Goal: Information Seeking & Learning: Check status

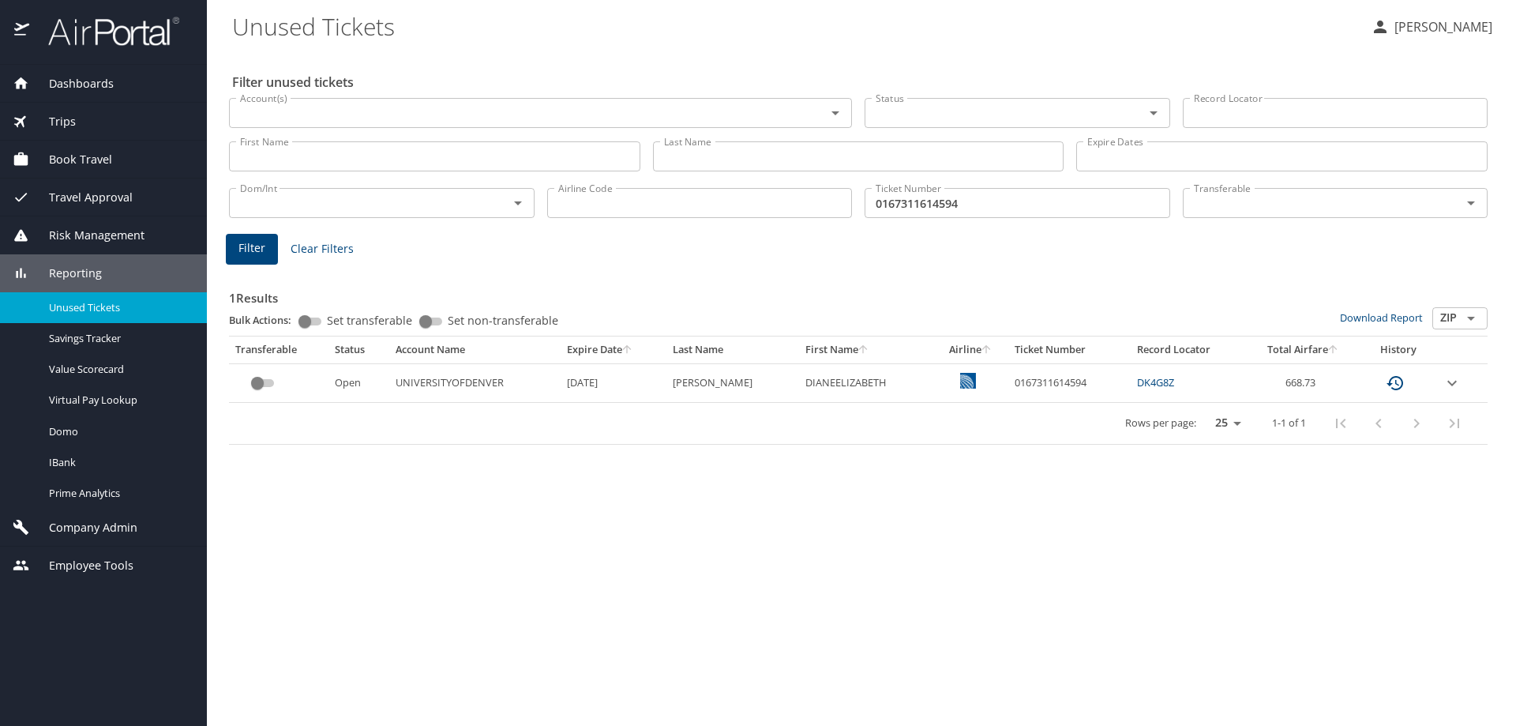
click at [98, 84] on span "Dashboards" at bounding box center [71, 83] width 84 height 17
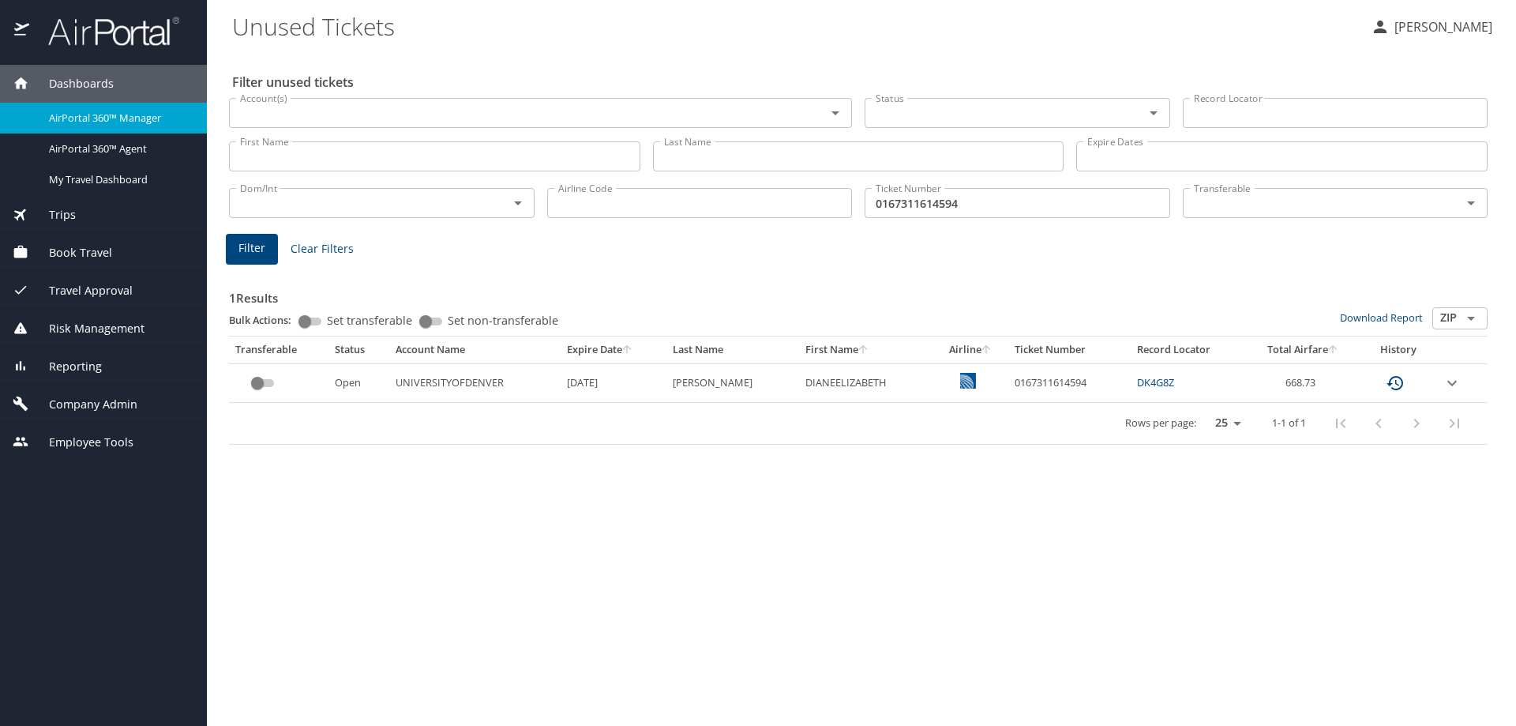
click at [122, 118] on span "AirPortal 360™ Manager" at bounding box center [118, 118] width 139 height 15
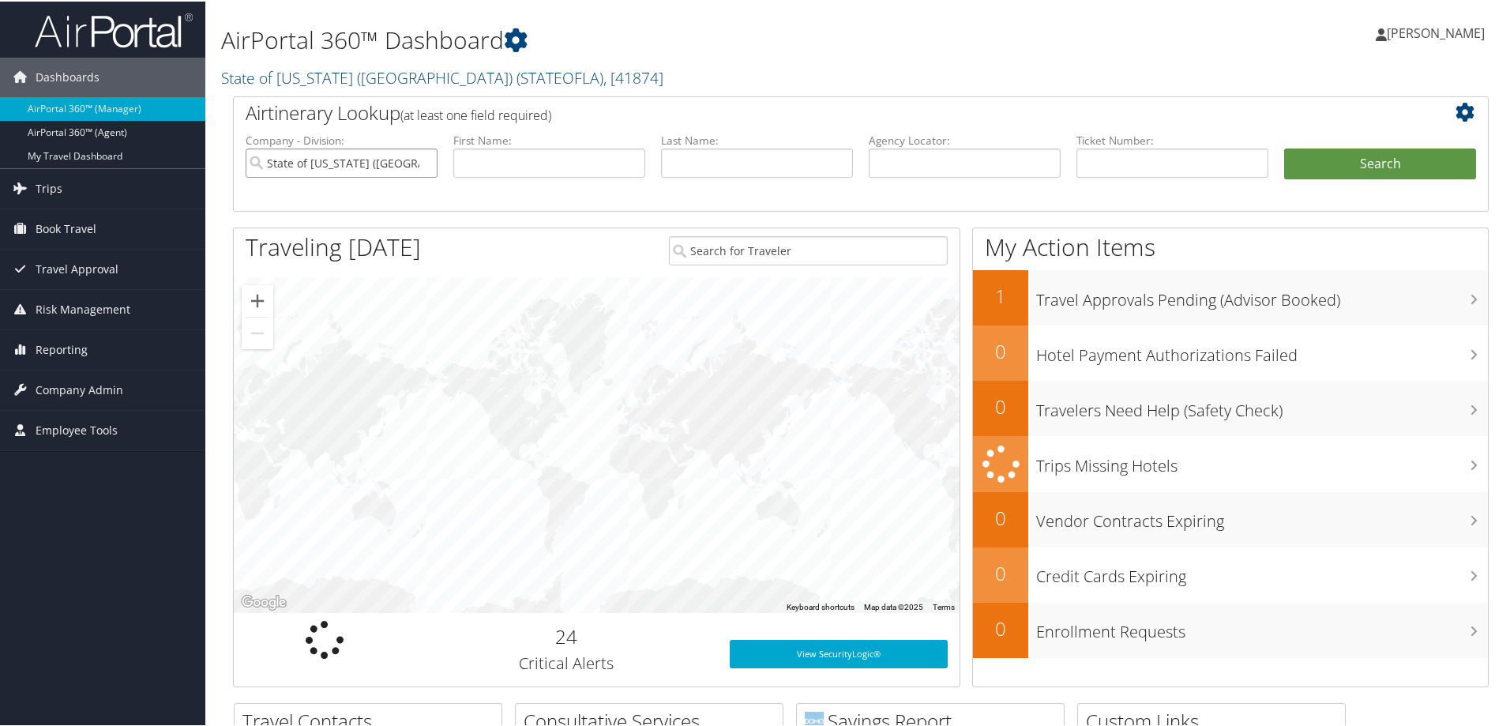
click at [422, 159] on input "State of Louisiana (SOLA)" at bounding box center [342, 161] width 192 height 29
click at [890, 160] on input "text" at bounding box center [965, 161] width 192 height 29
type input "ykbhxm"
click at [1284, 147] on button "Search" at bounding box center [1380, 163] width 192 height 32
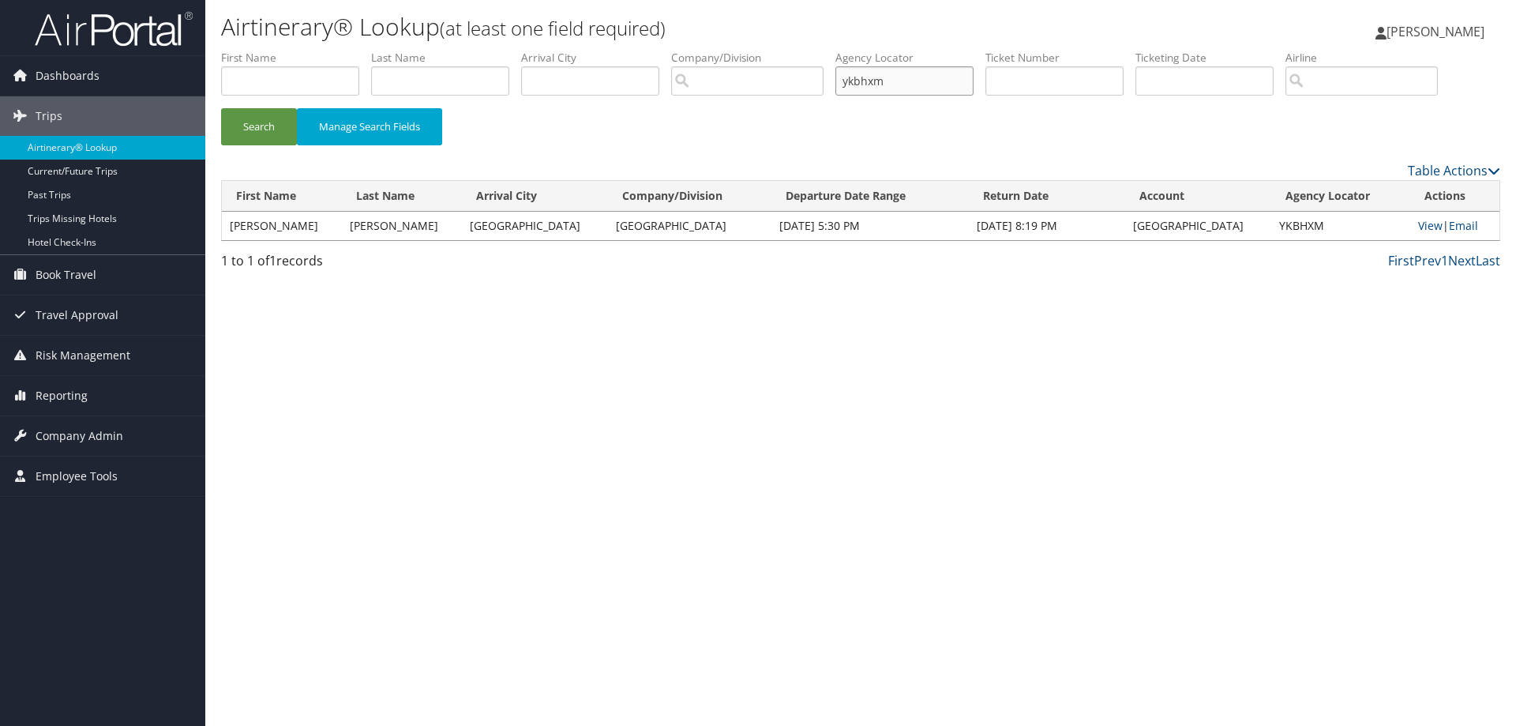
drag, startPoint x: 922, startPoint y: 80, endPoint x: 781, endPoint y: 82, distance: 140.6
click at [782, 50] on ul "First Name Last Name Departure City Arrival City Company/Division Airport/City …" at bounding box center [860, 50] width 1279 height 0
paste input "[PERSON_NAME][EMAIL_ADDRESS][PERSON_NAME][DOMAIN_NAME]"
type input "s"
click at [942, 77] on input "text" at bounding box center [904, 80] width 138 height 29
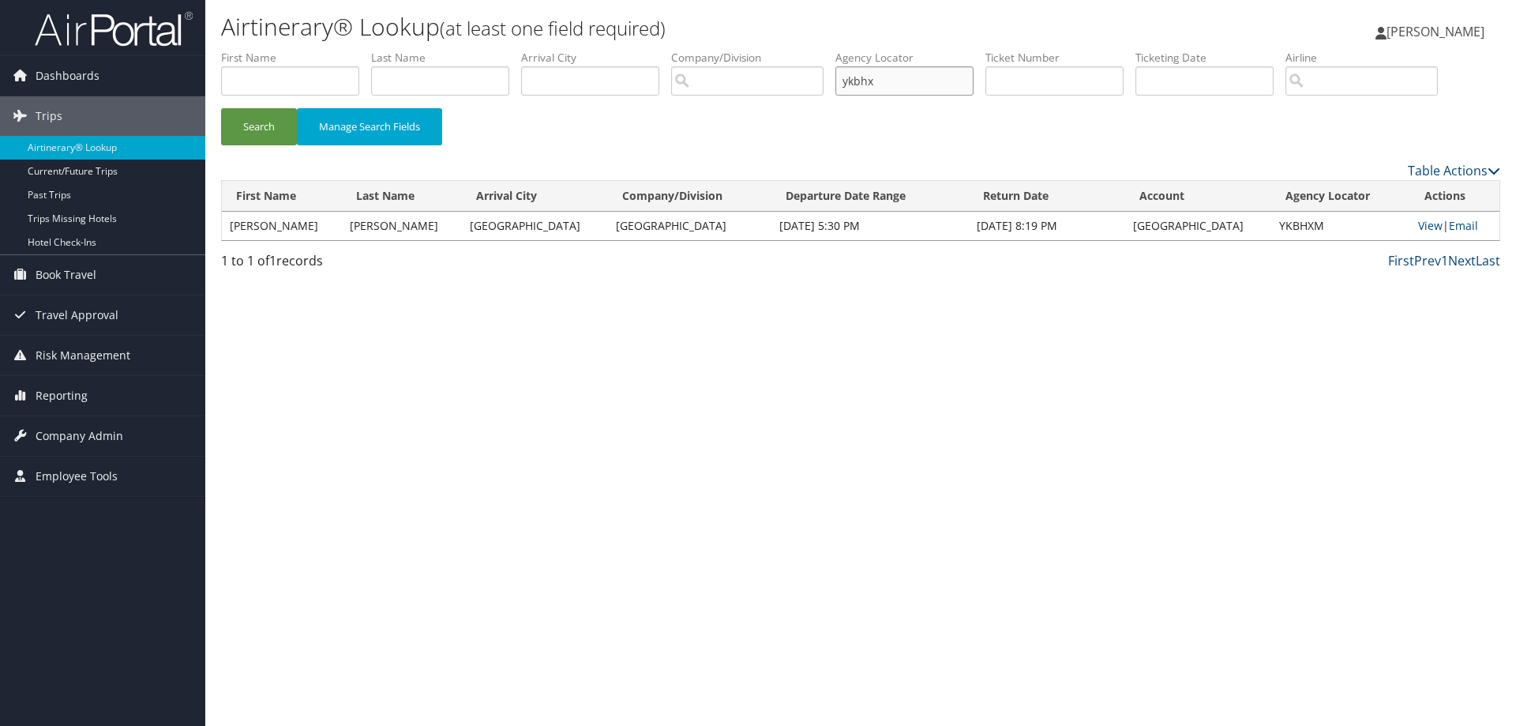
type input "ykbhxm"
click at [221, 108] on button "Search" at bounding box center [259, 126] width 76 height 37
click at [1449, 225] on link "Email" at bounding box center [1463, 225] width 29 height 15
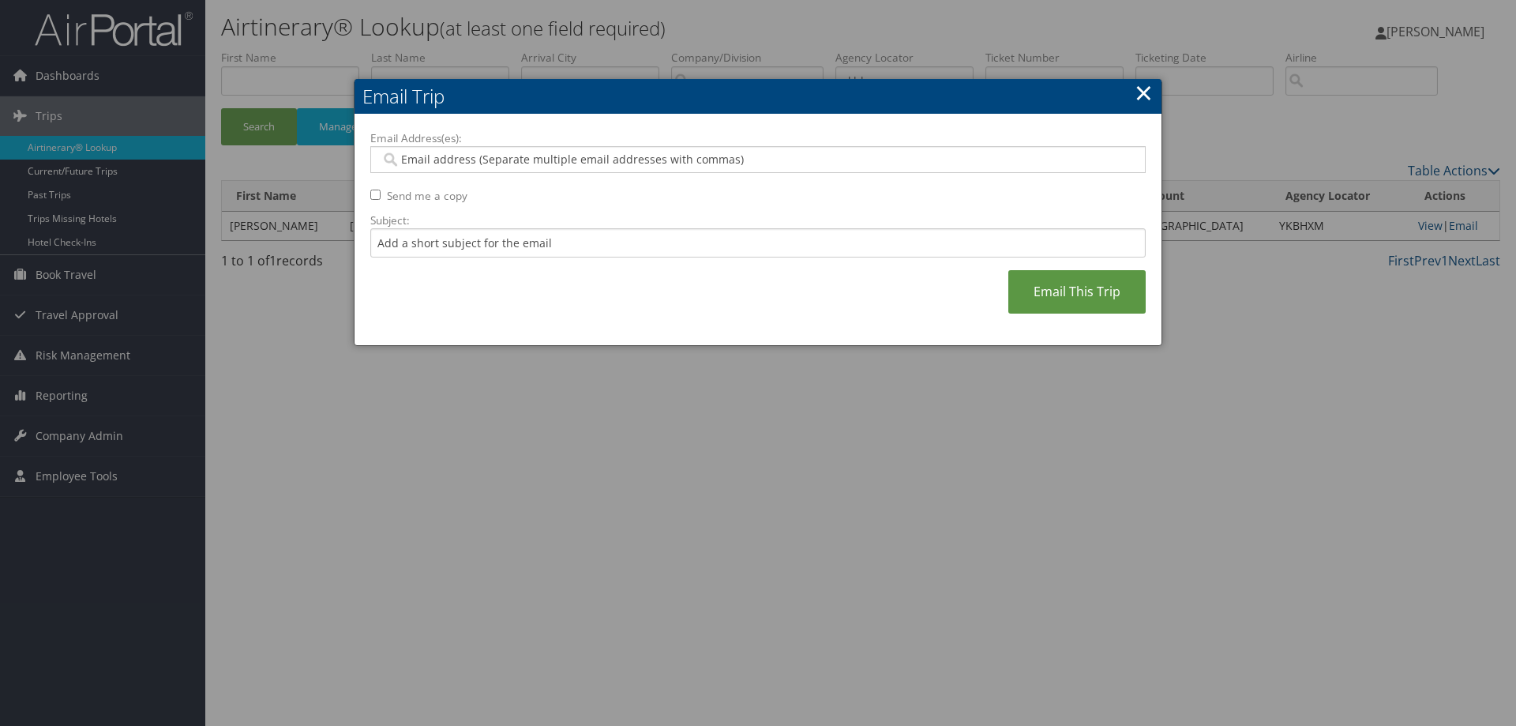
click at [445, 158] on input "Email Address(es):" at bounding box center [758, 160] width 754 height 16
paste input "[PERSON_NAME][EMAIL_ADDRESS][PERSON_NAME][DOMAIN_NAME]"
type input "[PERSON_NAME][EMAIL_ADDRESS][PERSON_NAME][DOMAIN_NAME]"
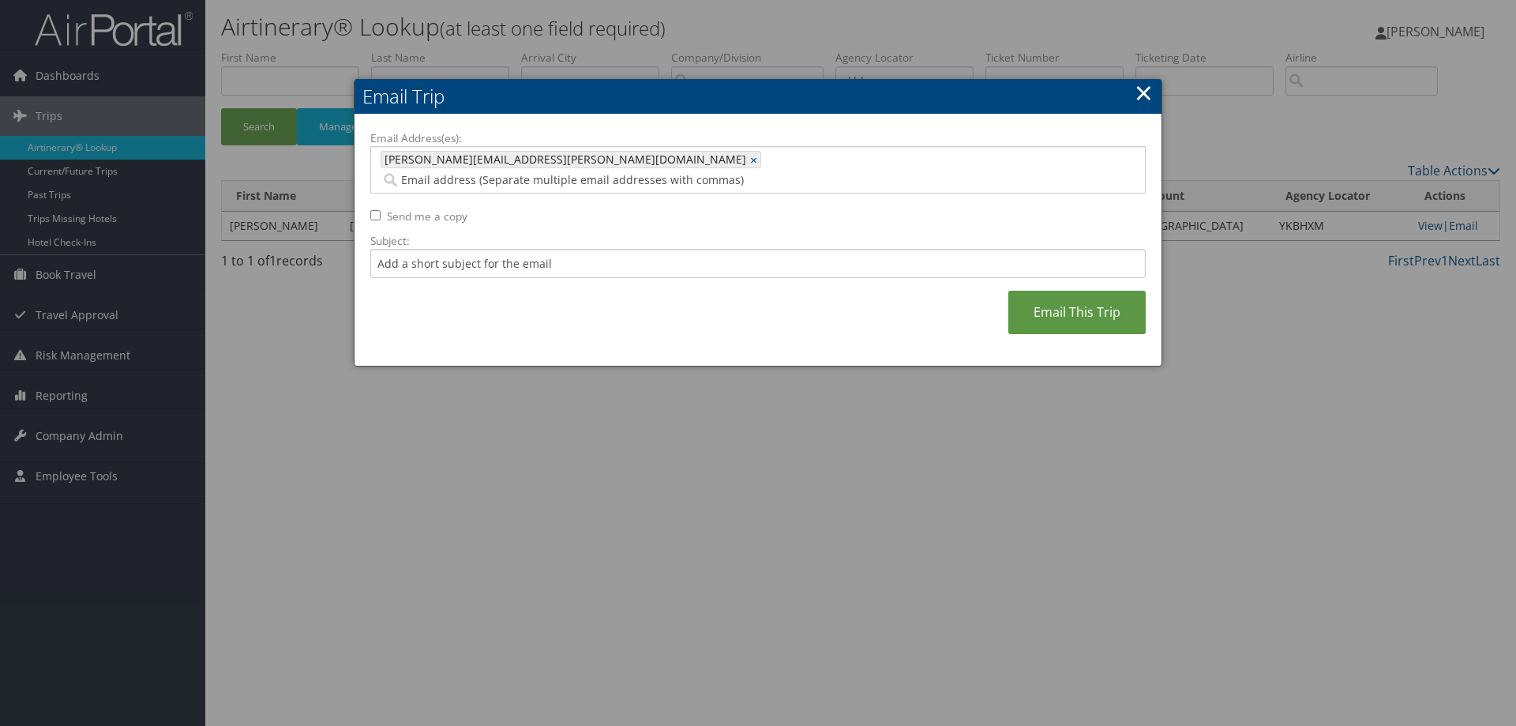
click at [382, 197] on div "Email Address(es): [PERSON_NAME][EMAIL_ADDRESS][PERSON_NAME][DOMAIN_NAME] [PERS…" at bounding box center [757, 240] width 775 height 220
click at [367, 196] on div "Email Address(es): [PERSON_NAME][EMAIL_ADDRESS][PERSON_NAME][DOMAIN_NAME] [PERS…" at bounding box center [758, 241] width 807 height 252
click at [378, 210] on input "Send me a copy" at bounding box center [375, 215] width 10 height 10
checkbox input "true"
click at [1036, 293] on link "Email This Trip" at bounding box center [1076, 312] width 137 height 43
